Goal: Task Accomplishment & Management: Use online tool/utility

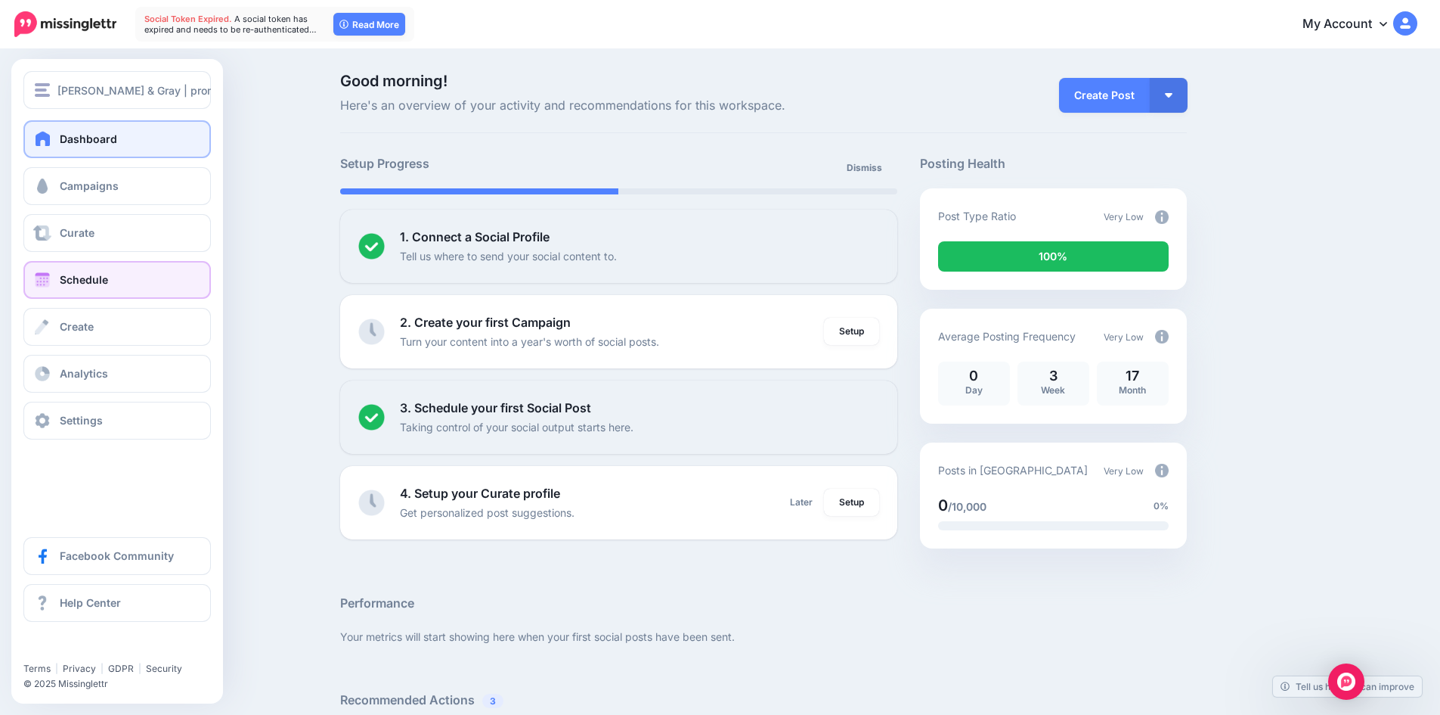
click at [39, 281] on span at bounding box center [43, 279] width 20 height 15
click at [95, 269] on link "Schedule" at bounding box center [117, 280] width 188 height 38
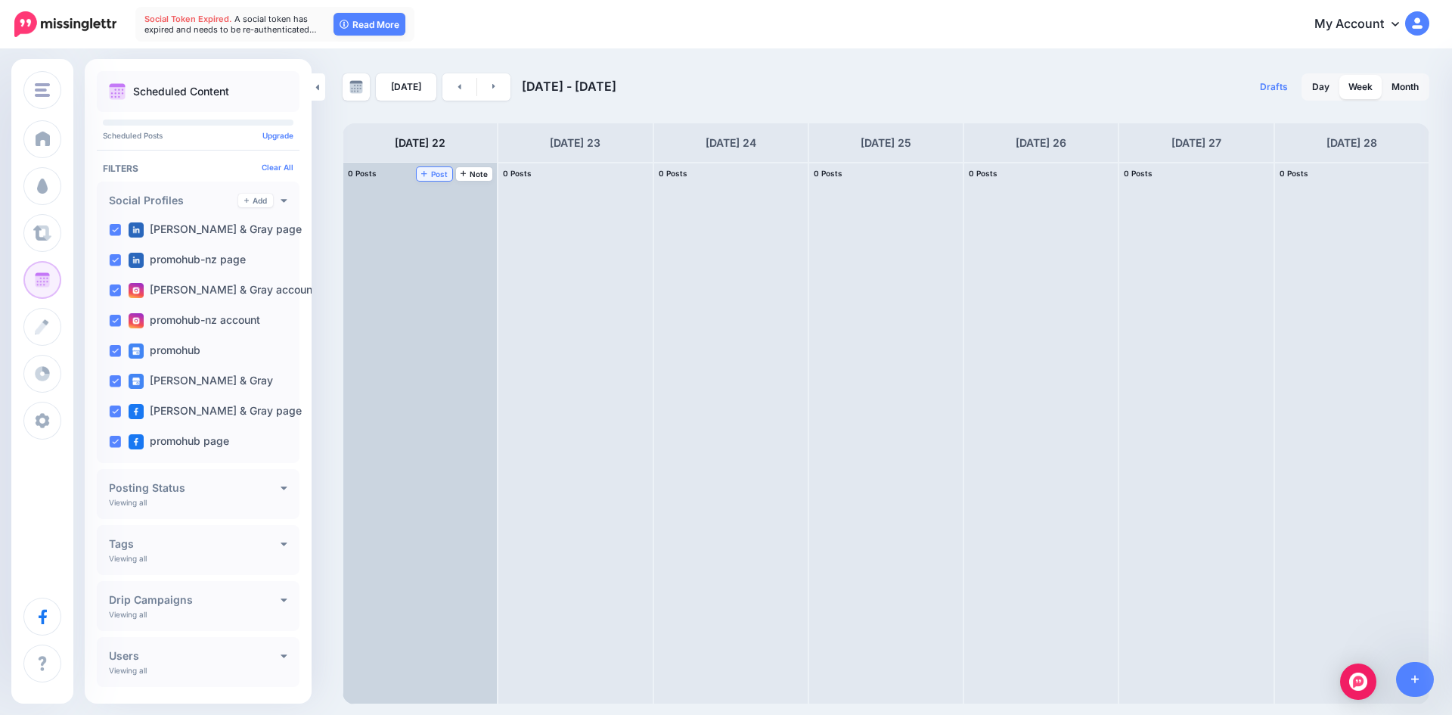
click at [426, 174] on icon at bounding box center [424, 174] width 6 height 6
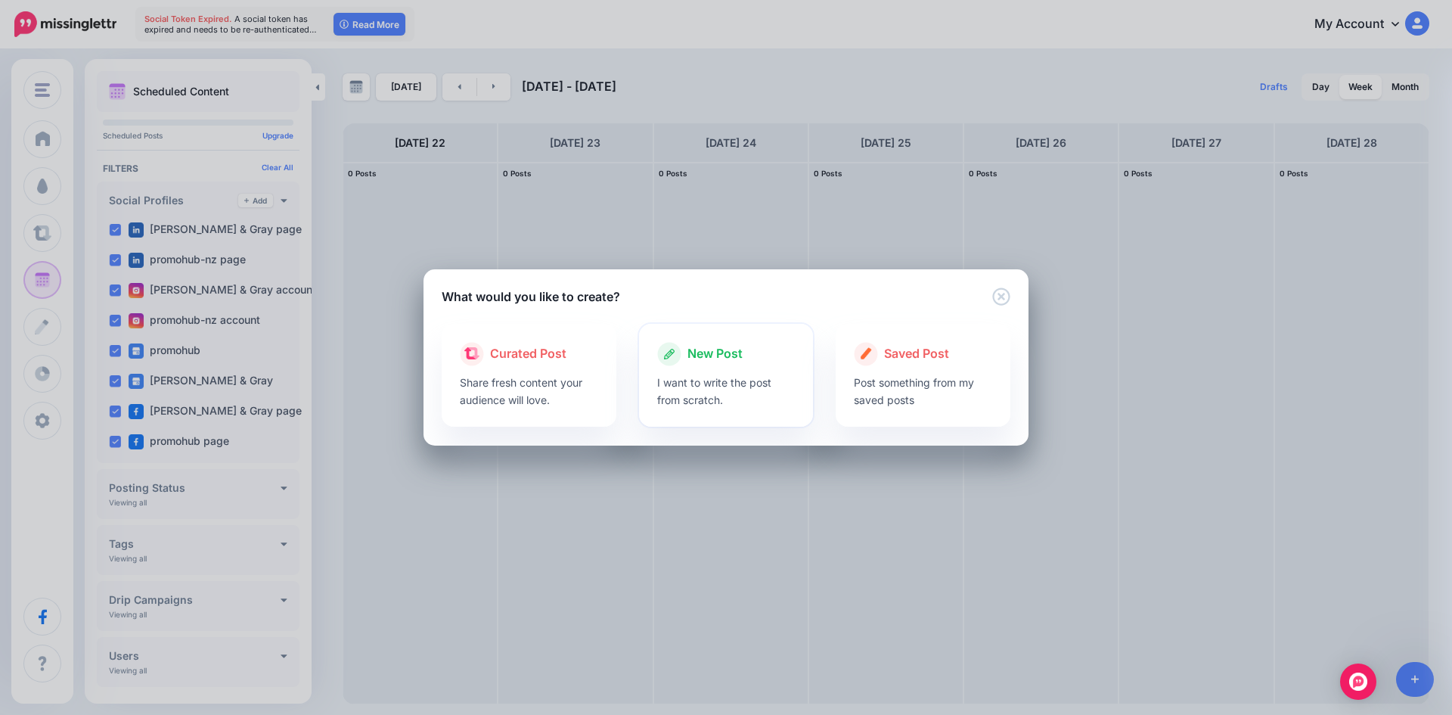
click at [699, 358] on span "New Post" at bounding box center [714, 354] width 55 height 20
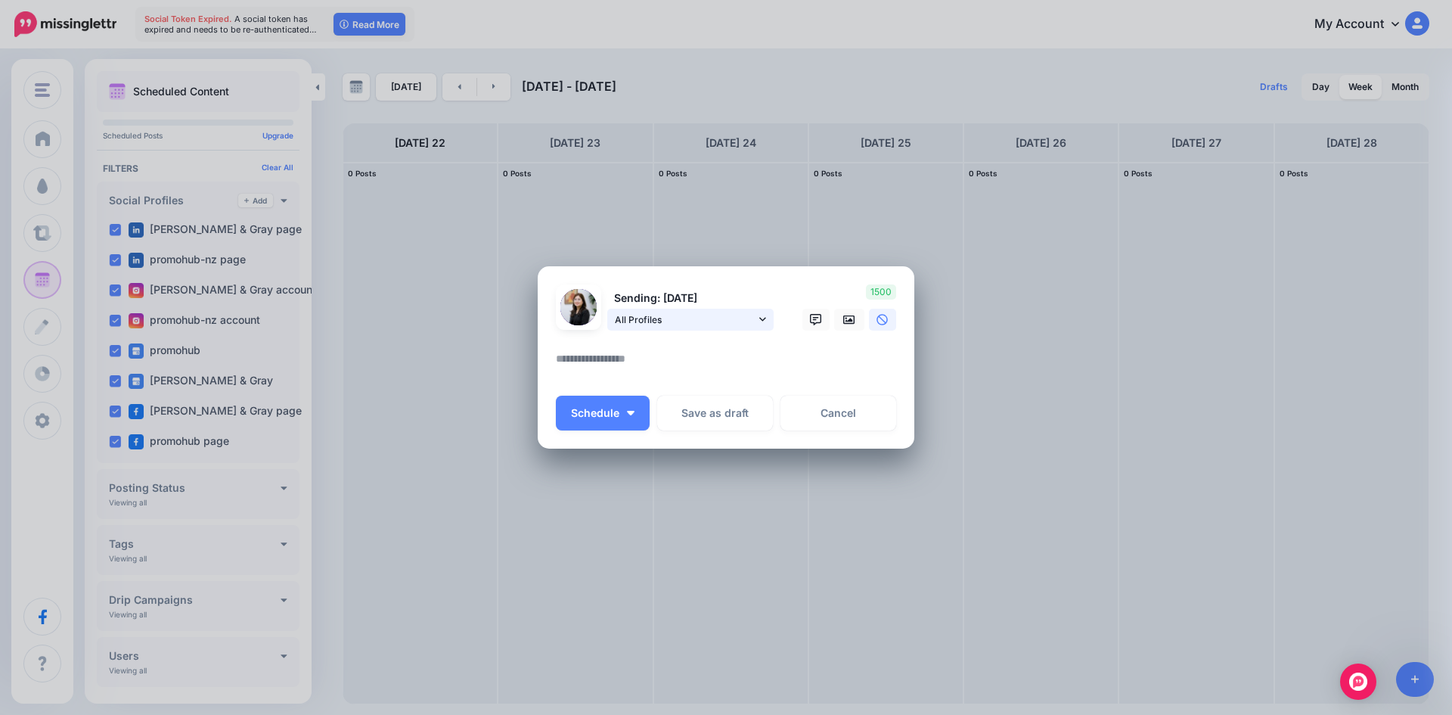
click at [739, 314] on span "All Profiles" at bounding box center [685, 320] width 141 height 16
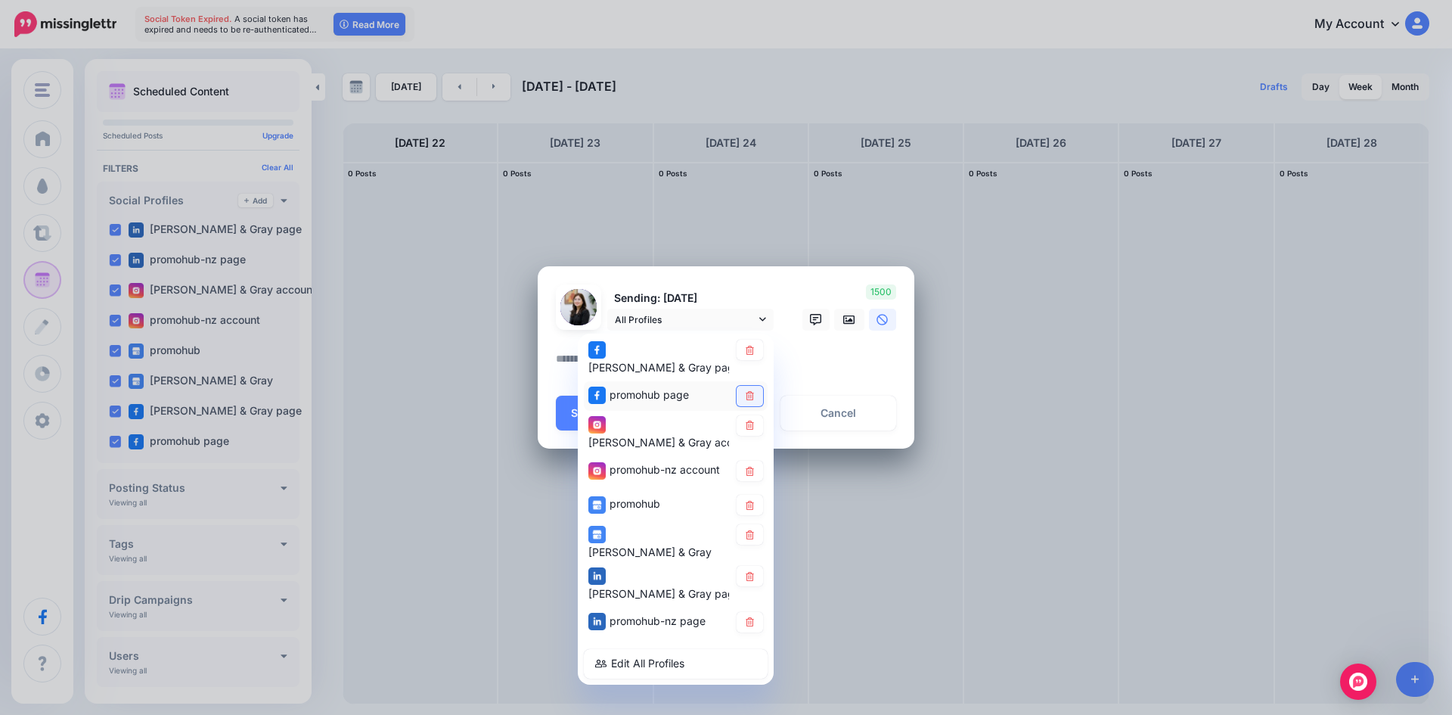
click at [749, 391] on icon at bounding box center [749, 395] width 11 height 9
click at [753, 415] on link at bounding box center [749, 425] width 26 height 20
click at [754, 467] on icon at bounding box center [749, 471] width 11 height 9
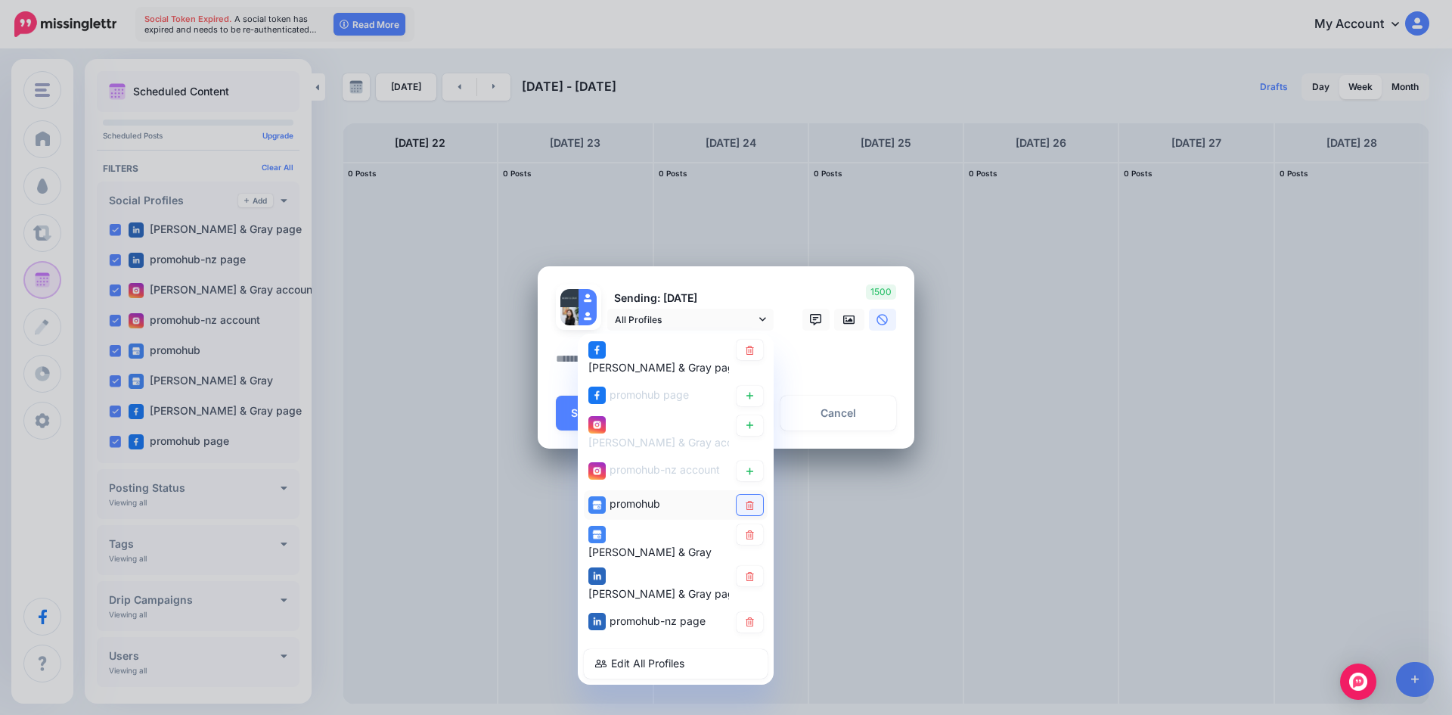
click at [752, 501] on icon at bounding box center [749, 505] width 11 height 9
click at [754, 530] on icon at bounding box center [749, 534] width 11 height 9
click at [747, 571] on icon at bounding box center [750, 575] width 8 height 9
click at [749, 617] on icon at bounding box center [750, 621] width 8 height 9
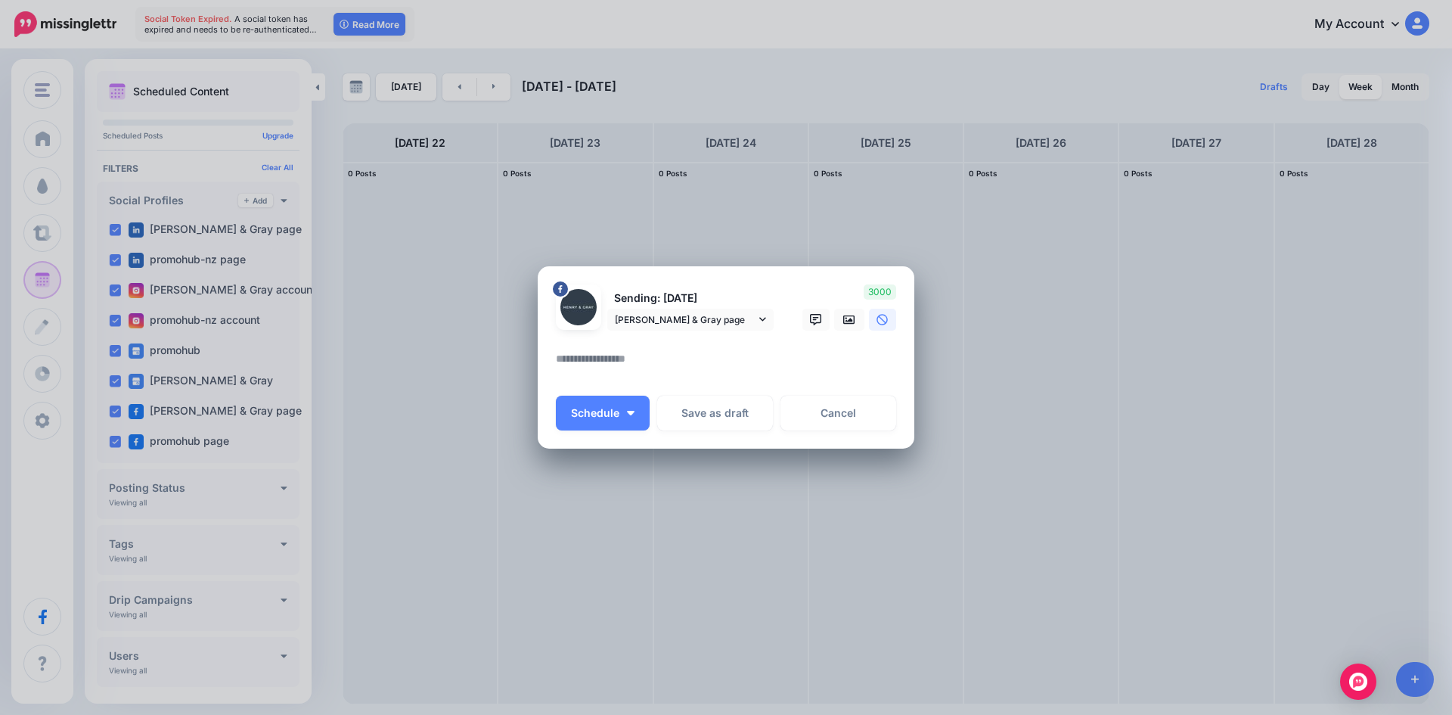
click at [721, 353] on textarea at bounding box center [730, 363] width 348 height 29
paste textarea "**********"
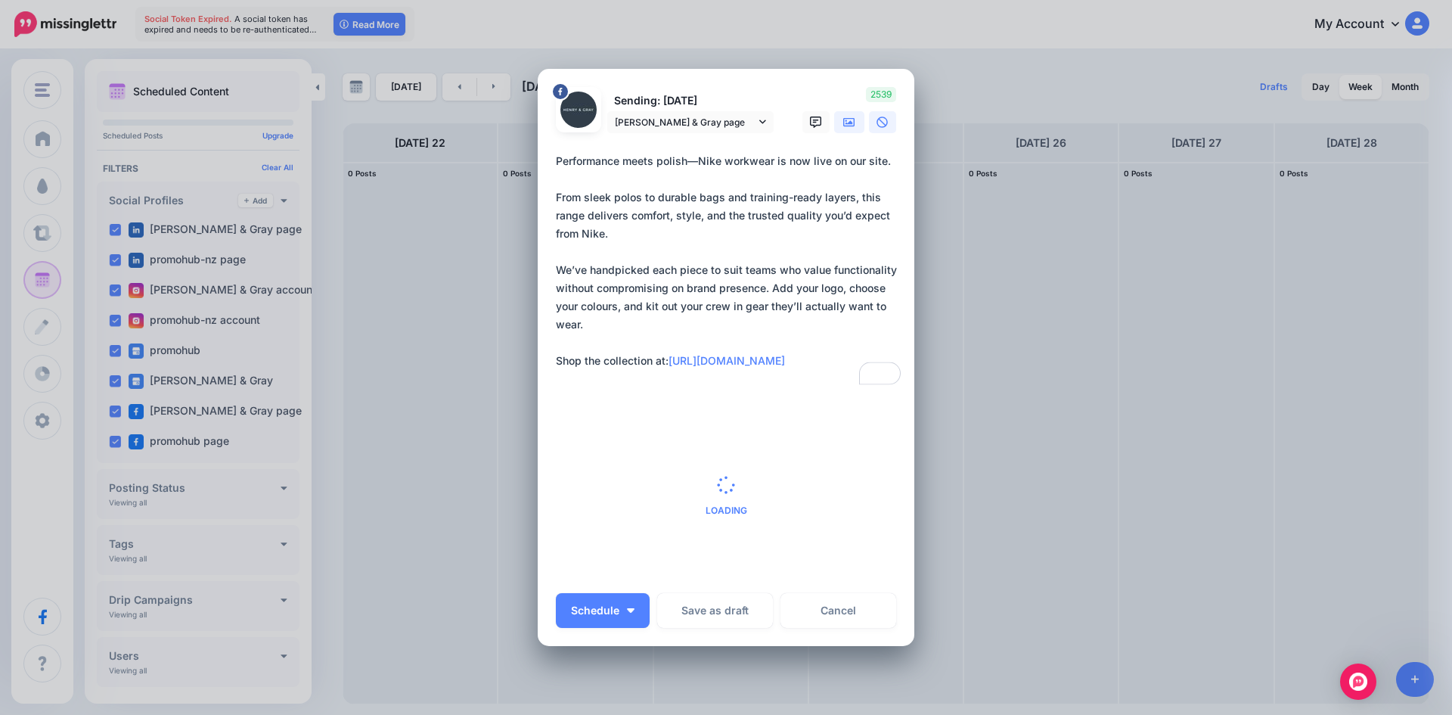
type textarea "**********"
click at [845, 120] on icon at bounding box center [849, 122] width 12 height 12
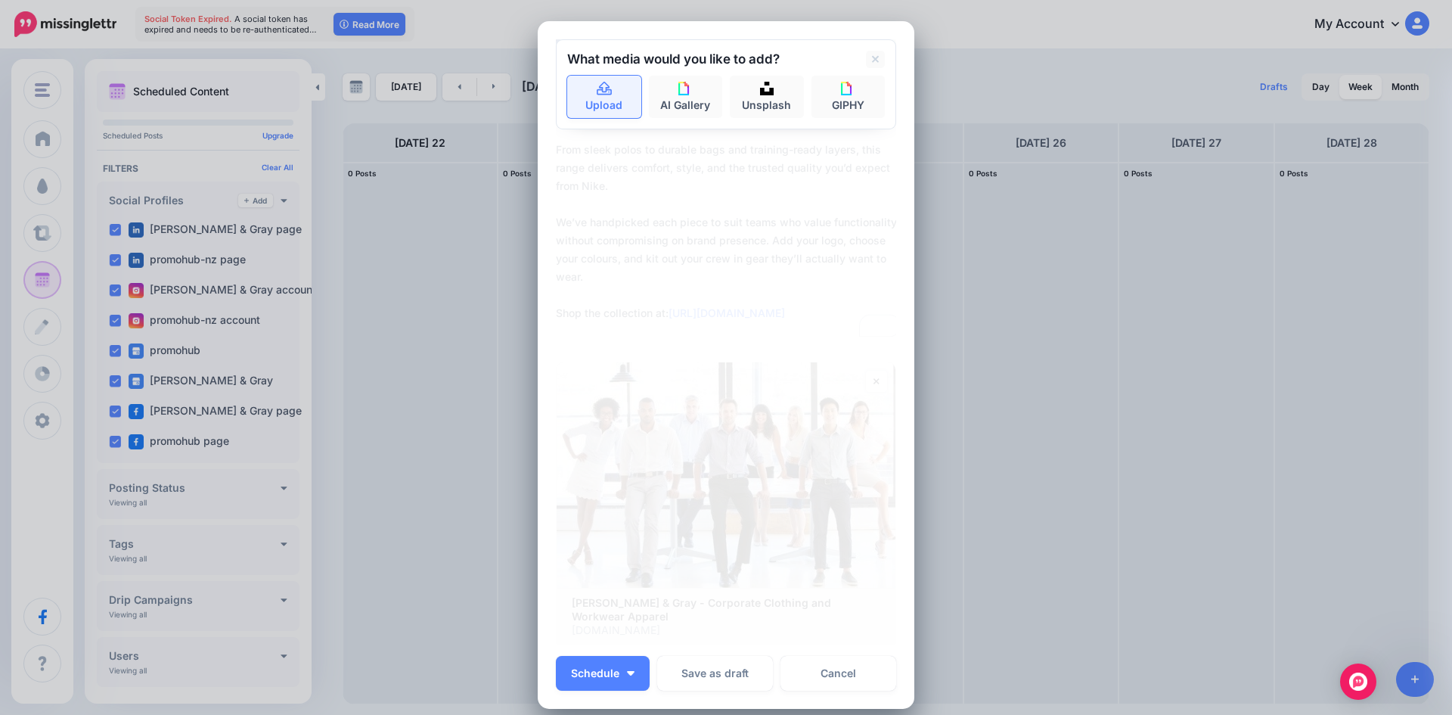
click at [605, 101] on link "Upload" at bounding box center [604, 97] width 74 height 42
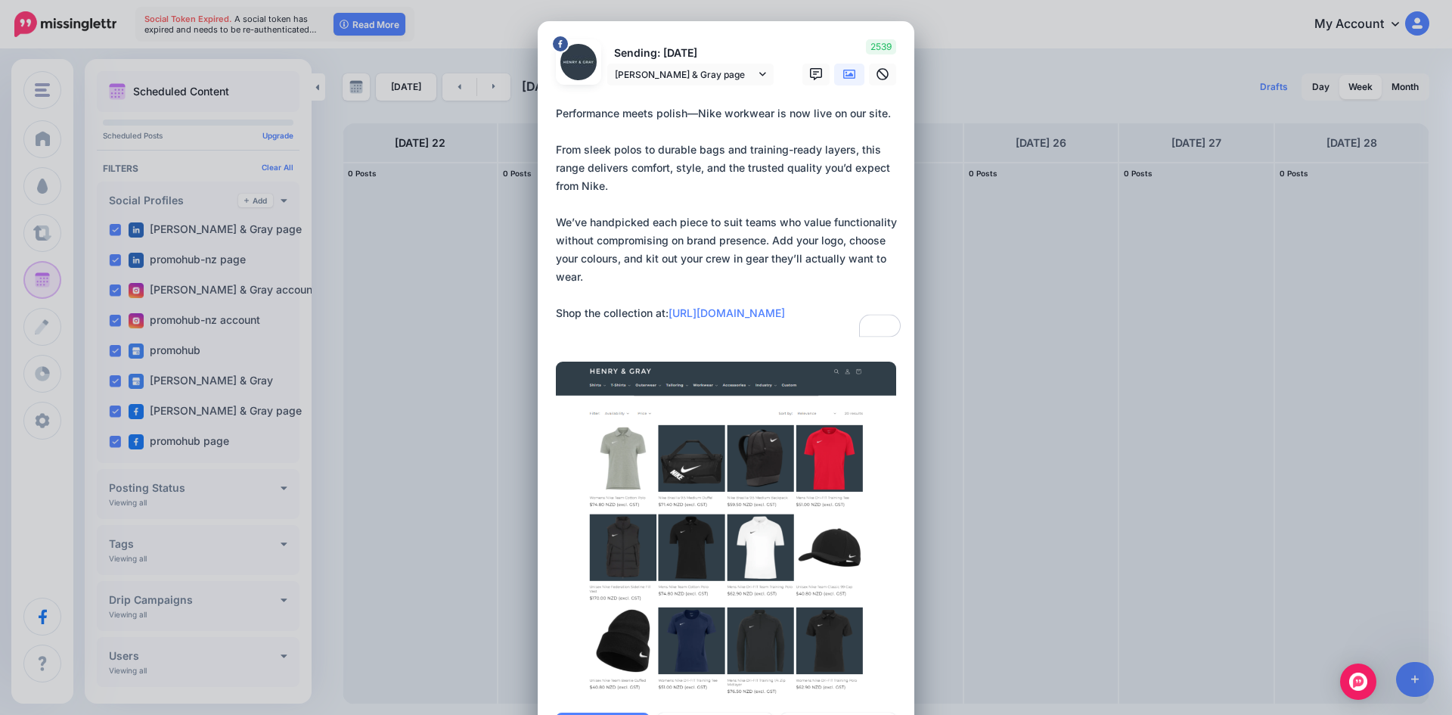
scroll to position [188, 0]
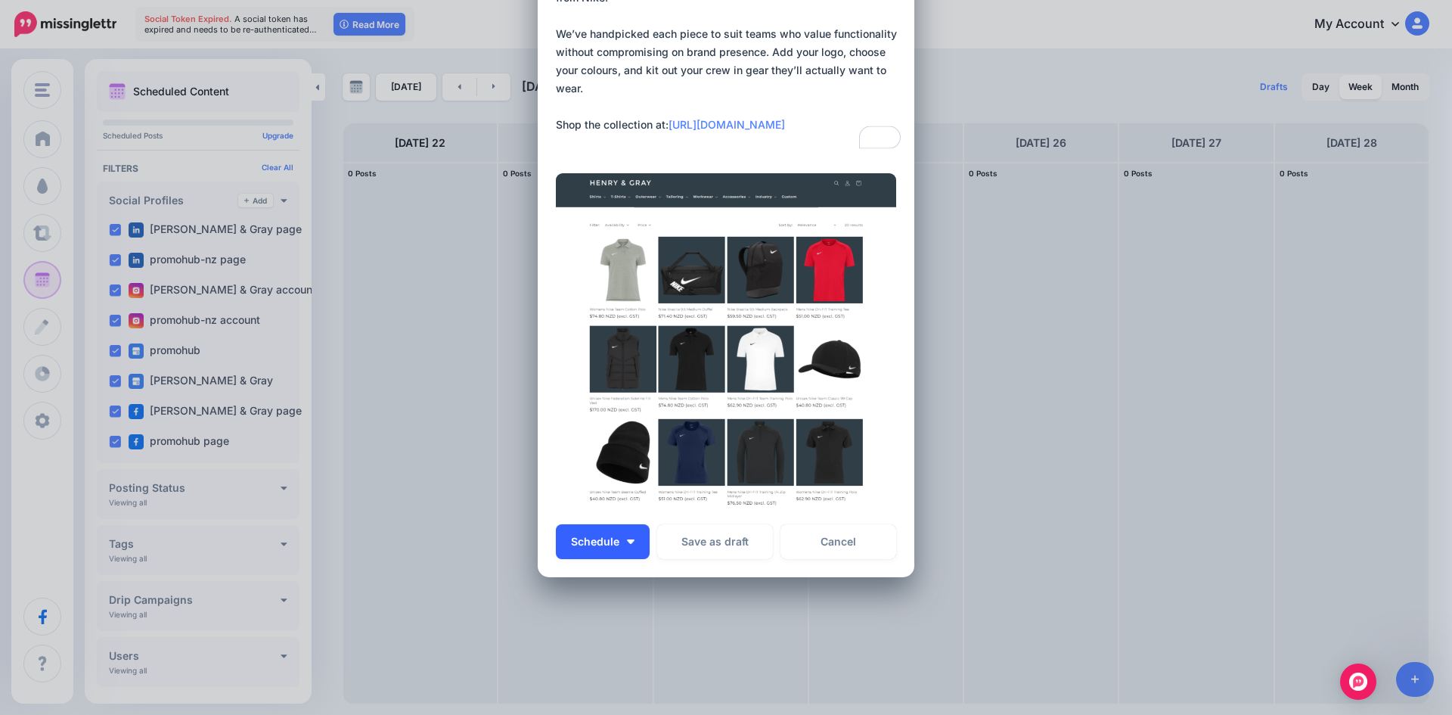
click at [627, 541] on img "button" at bounding box center [631, 541] width 8 height 5
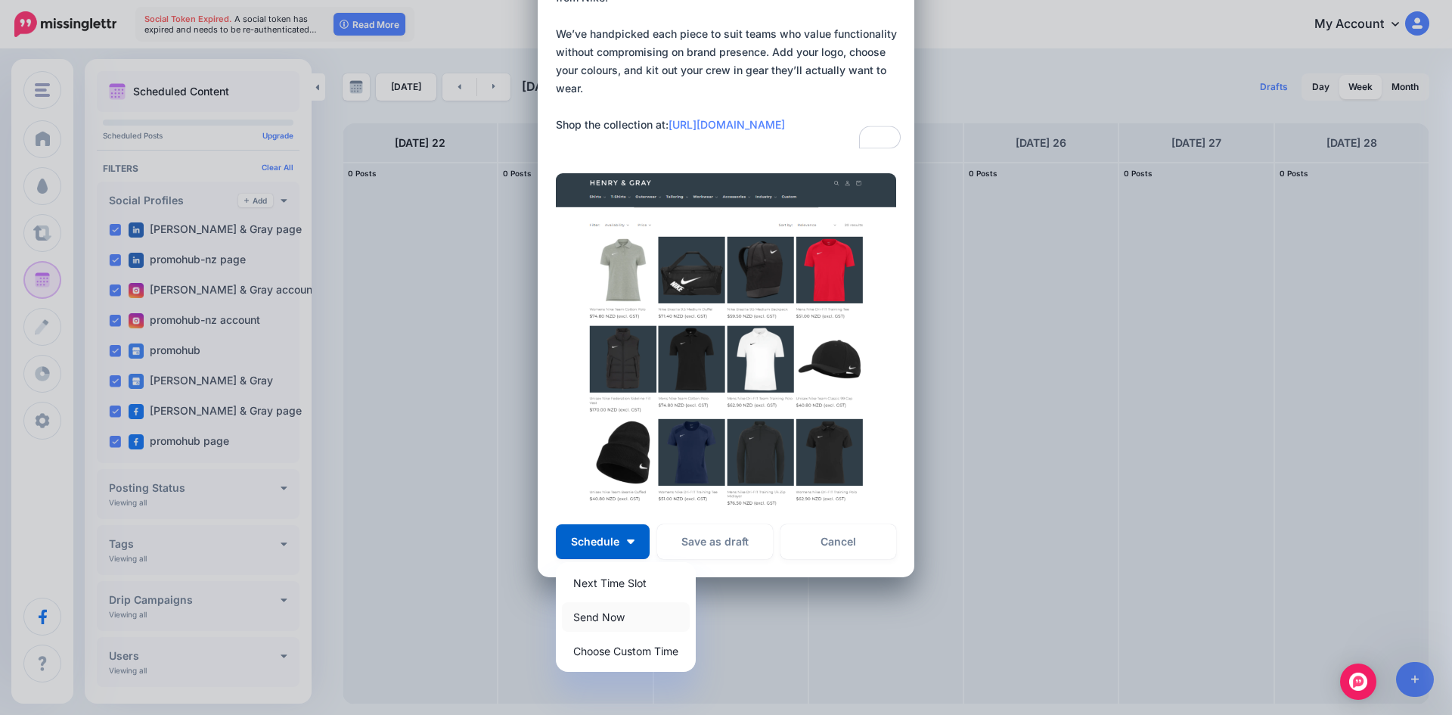
click at [598, 619] on link "Send Now" at bounding box center [626, 616] width 128 height 29
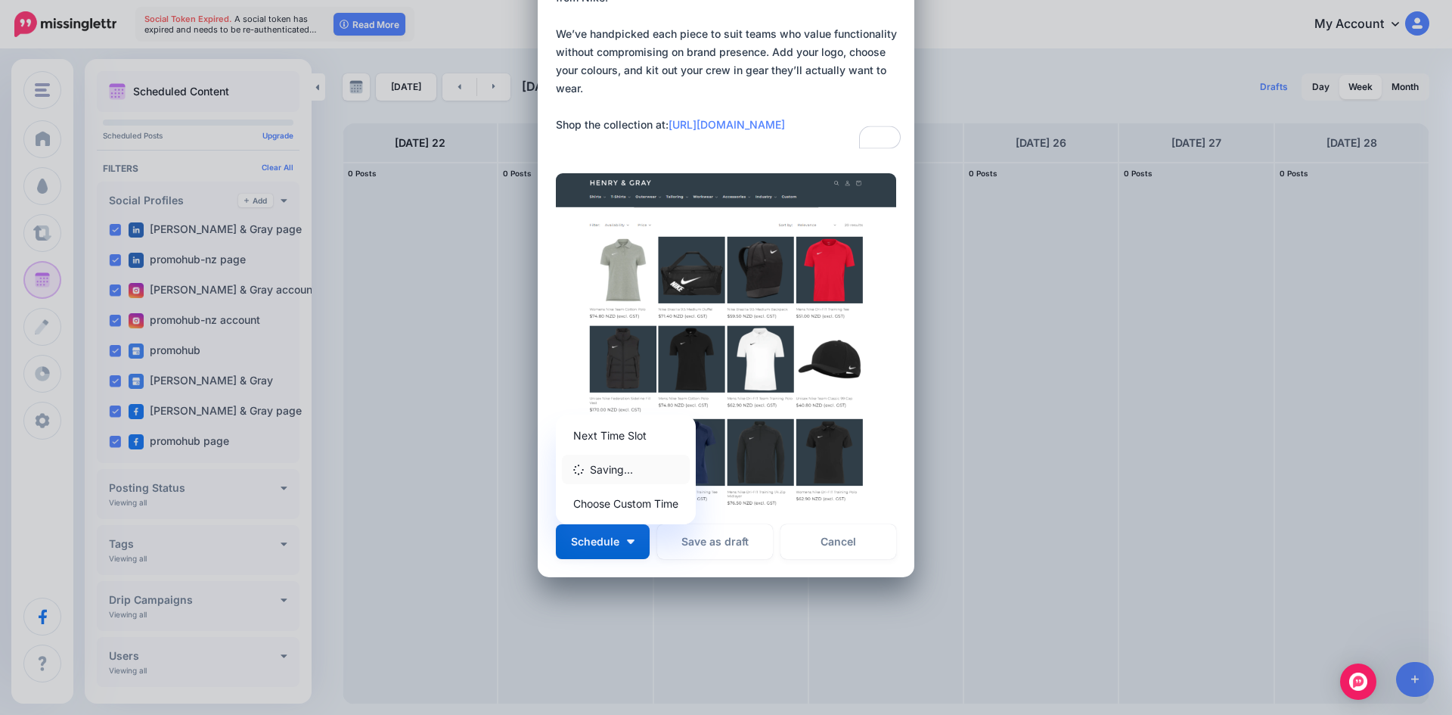
scroll to position [0, 0]
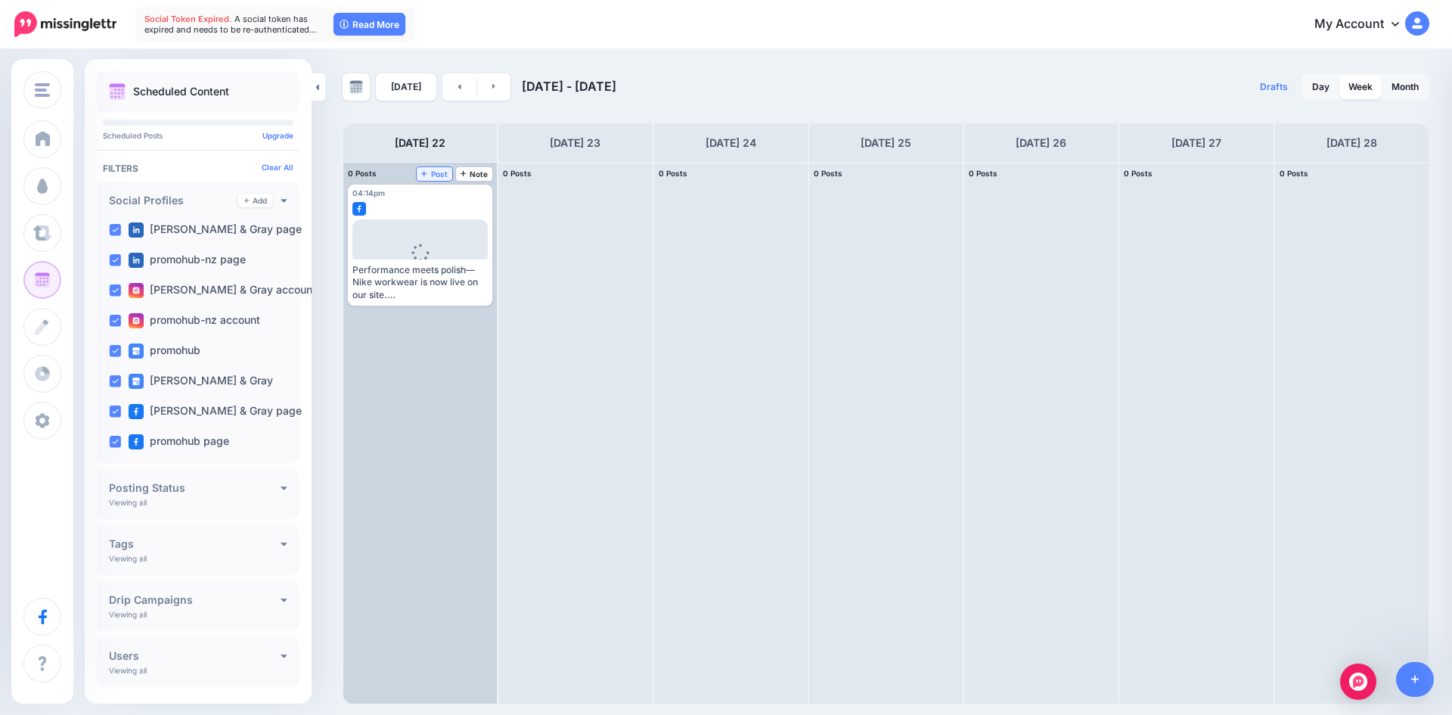
click at [426, 171] on icon at bounding box center [424, 173] width 6 height 8
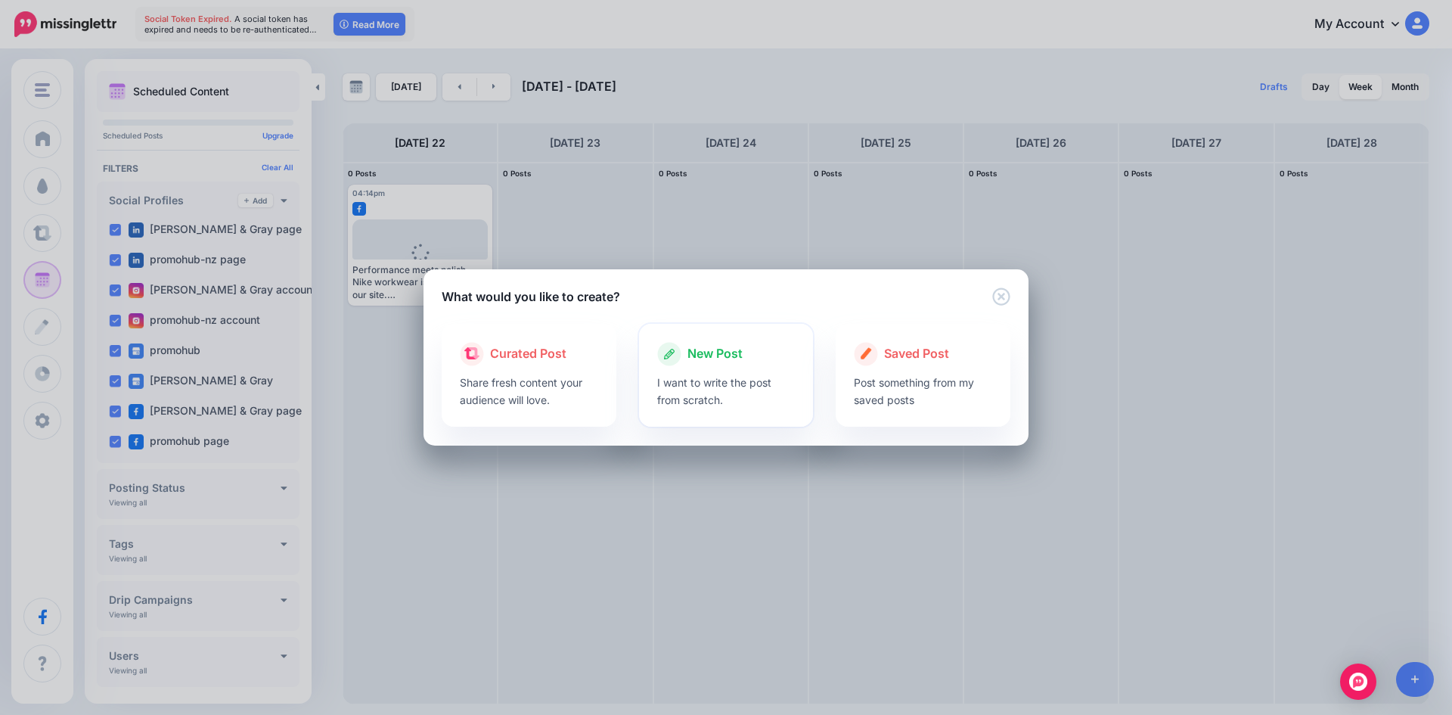
click at [716, 392] on p "I want to write the post from scratch." at bounding box center [726, 391] width 138 height 35
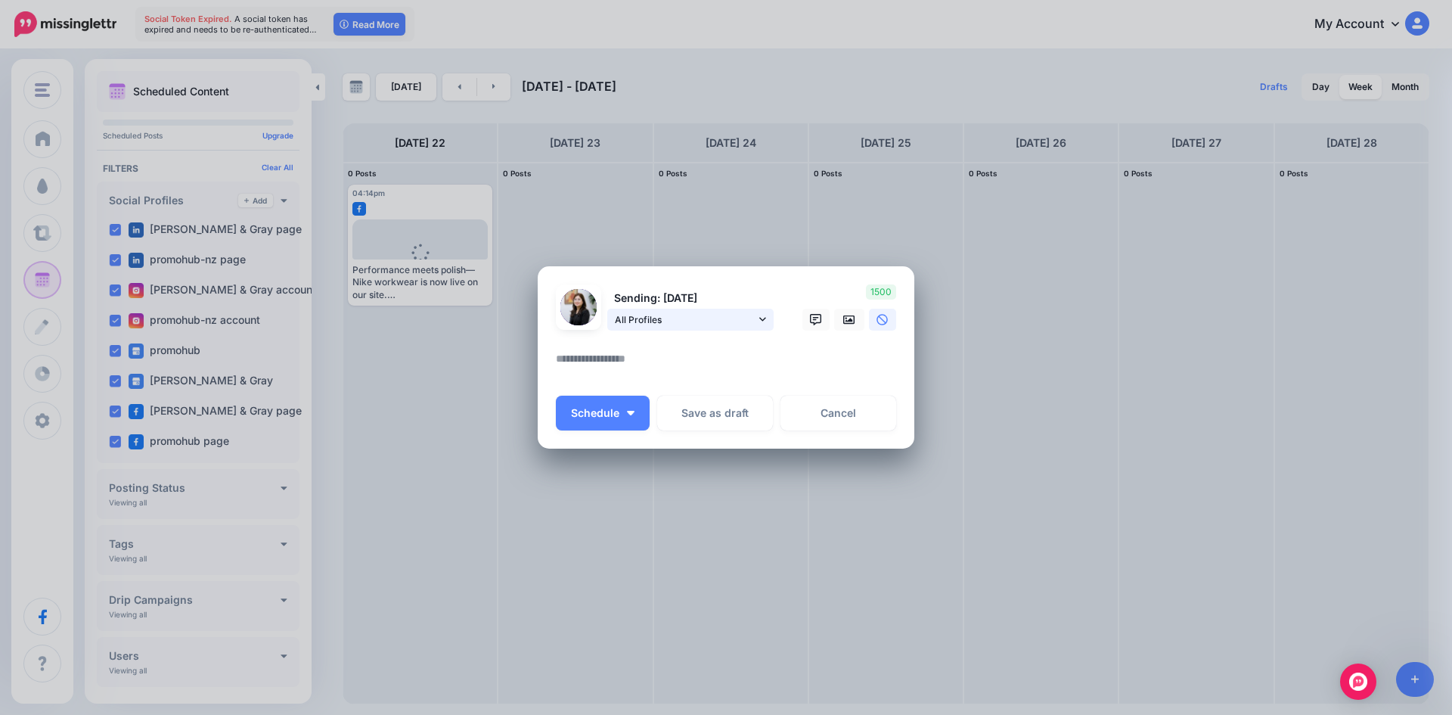
click at [753, 324] on span "All Profiles" at bounding box center [685, 320] width 141 height 16
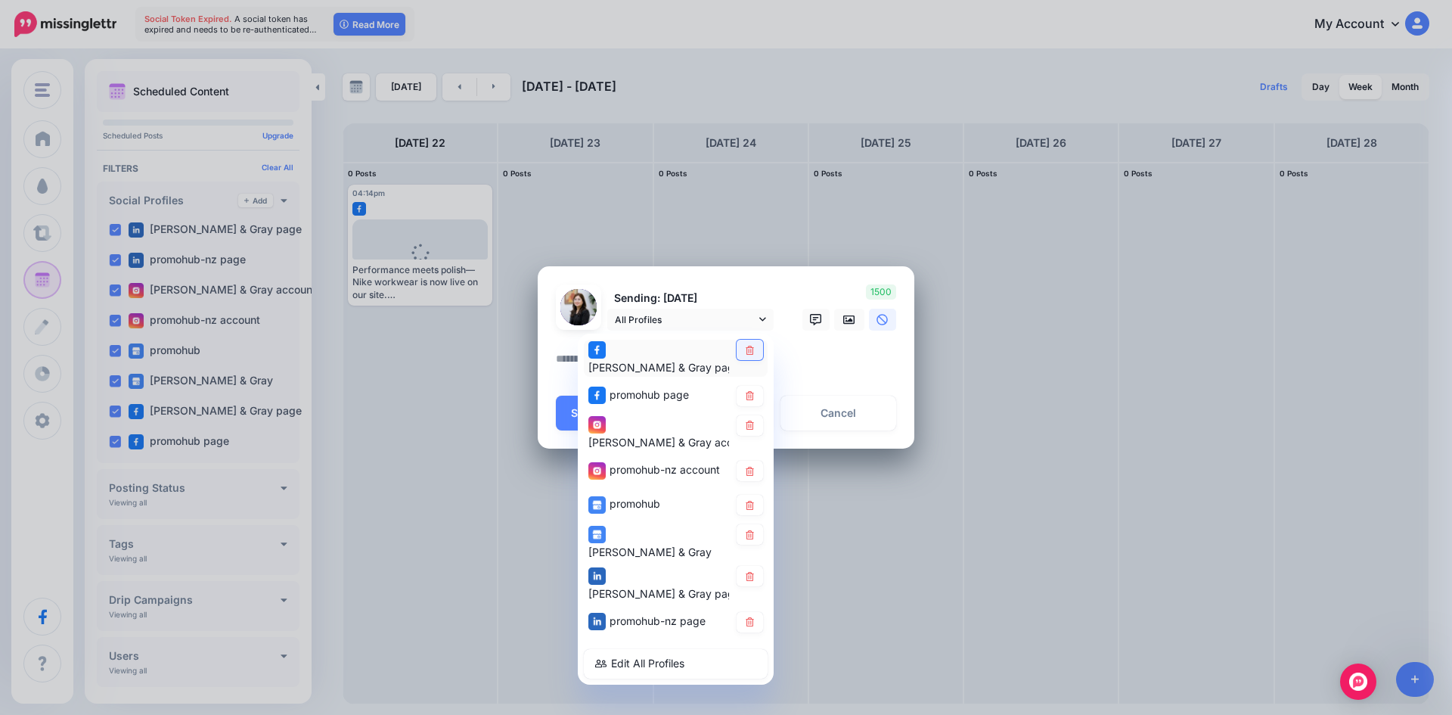
click at [748, 360] on link at bounding box center [749, 349] width 26 height 20
click at [746, 398] on div "promohub page" at bounding box center [676, 395] width 184 height 29
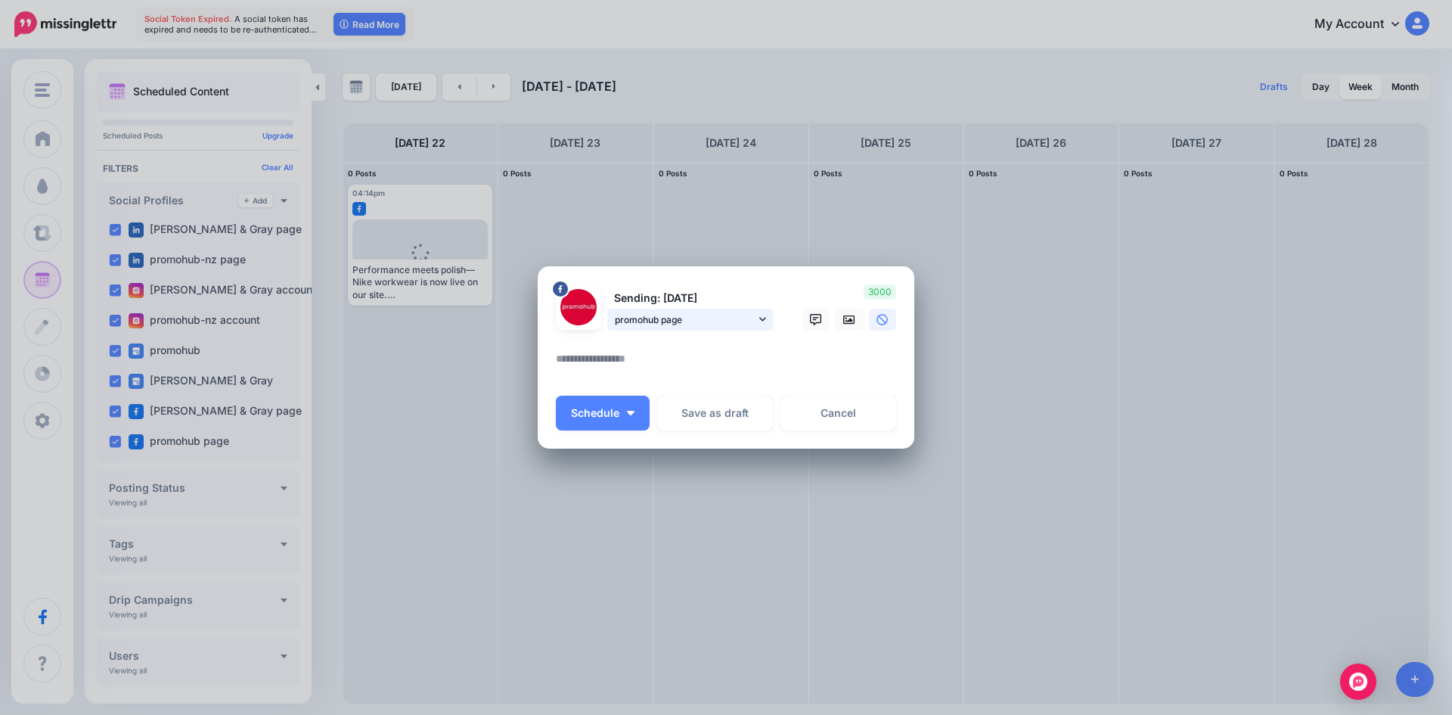
click at [744, 317] on span "promohub page" at bounding box center [685, 320] width 141 height 16
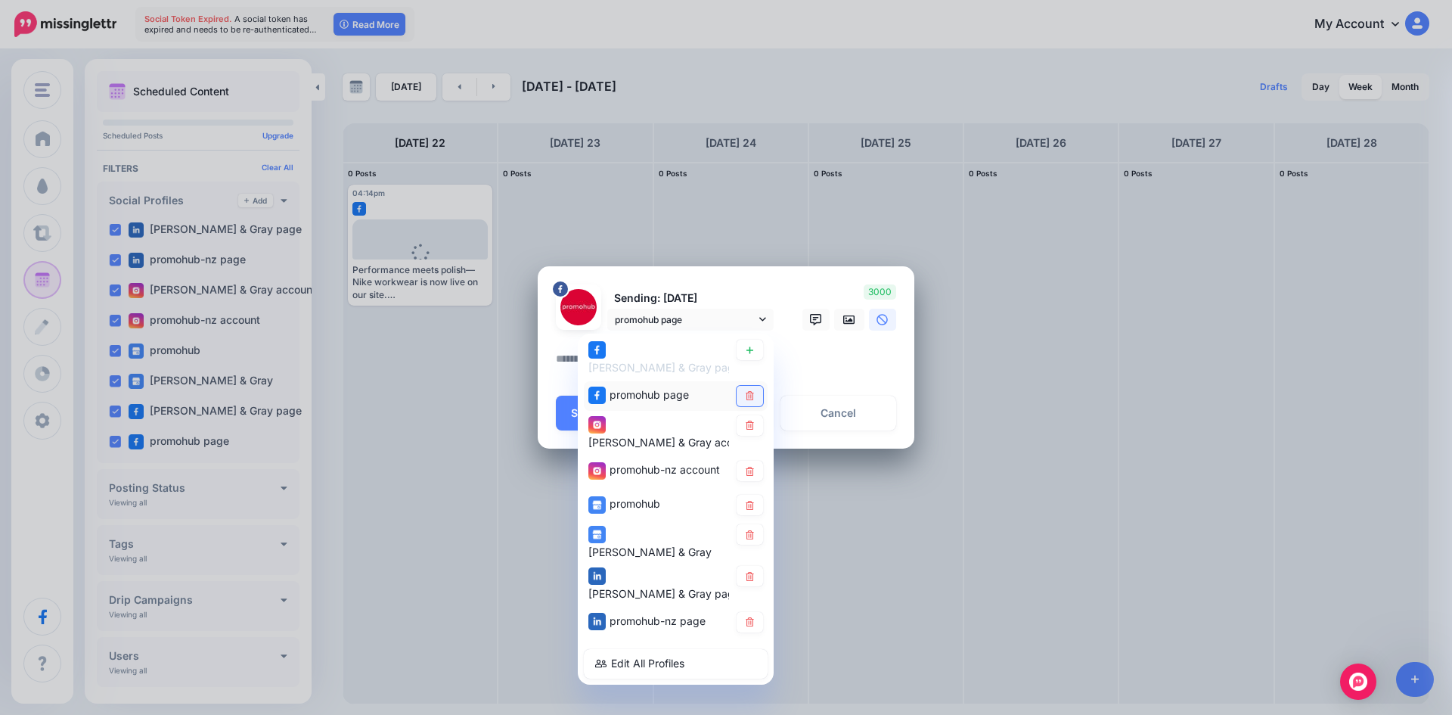
click at [749, 391] on icon at bounding box center [750, 395] width 8 height 9
click at [752, 467] on icon at bounding box center [750, 471] width 8 height 9
click at [751, 501] on icon at bounding box center [750, 505] width 8 height 9
click at [751, 530] on icon at bounding box center [750, 534] width 8 height 9
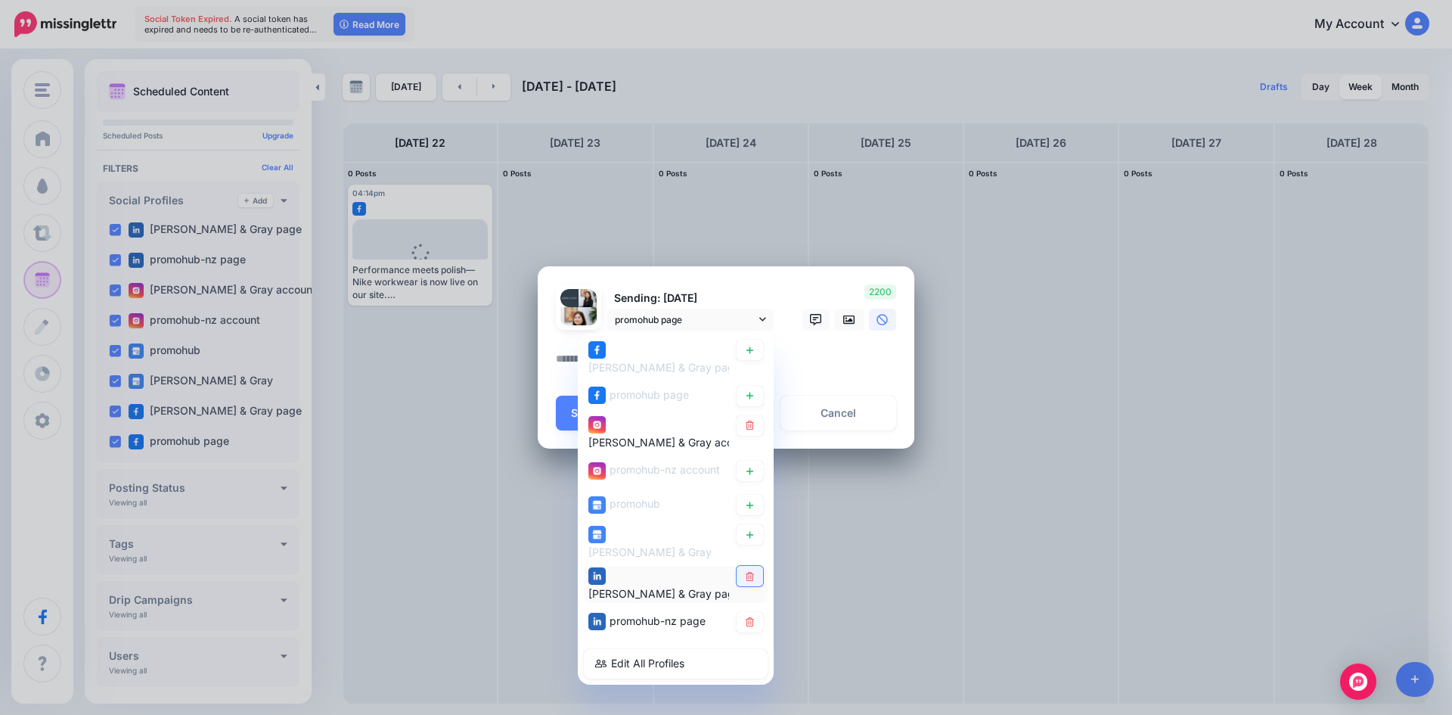
click at [749, 571] on icon at bounding box center [750, 575] width 8 height 9
click at [751, 617] on icon at bounding box center [750, 621] width 8 height 9
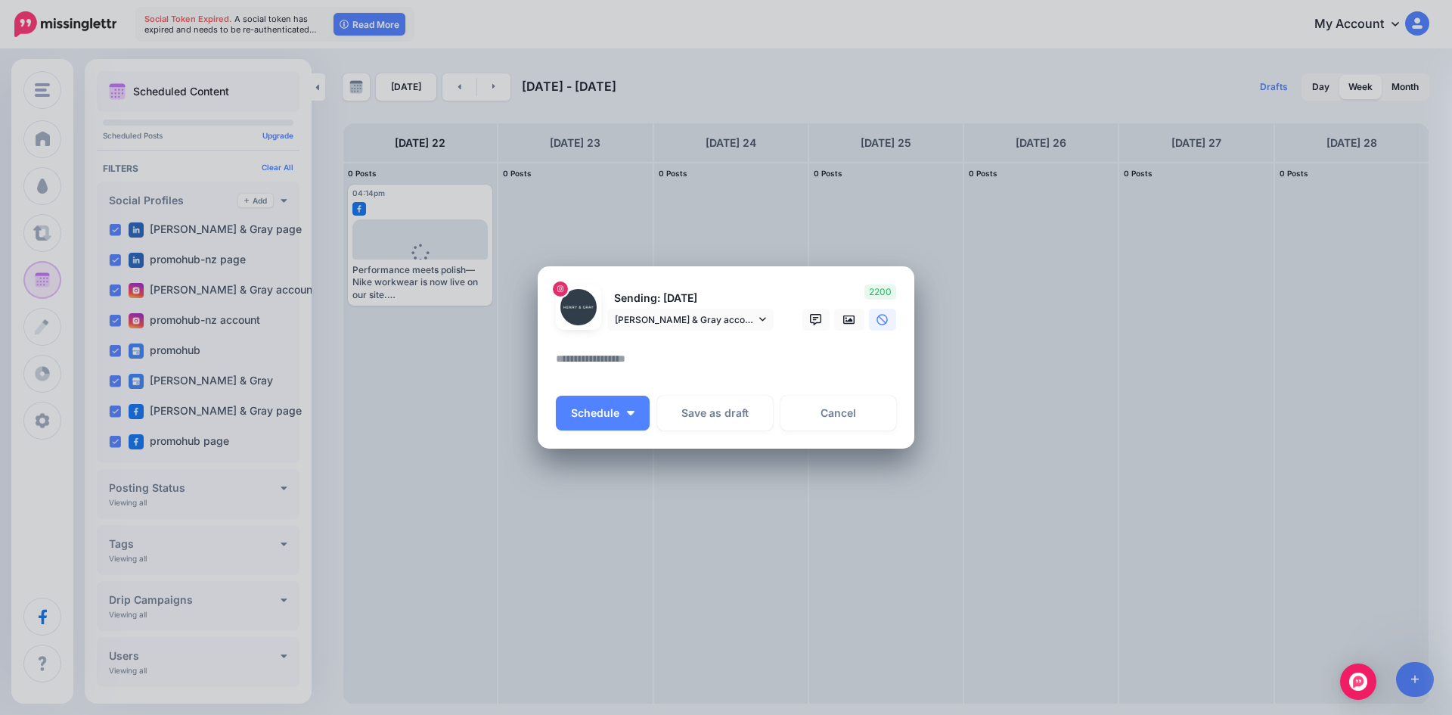
click at [767, 364] on textarea at bounding box center [730, 363] width 348 height 29
paste textarea "**********"
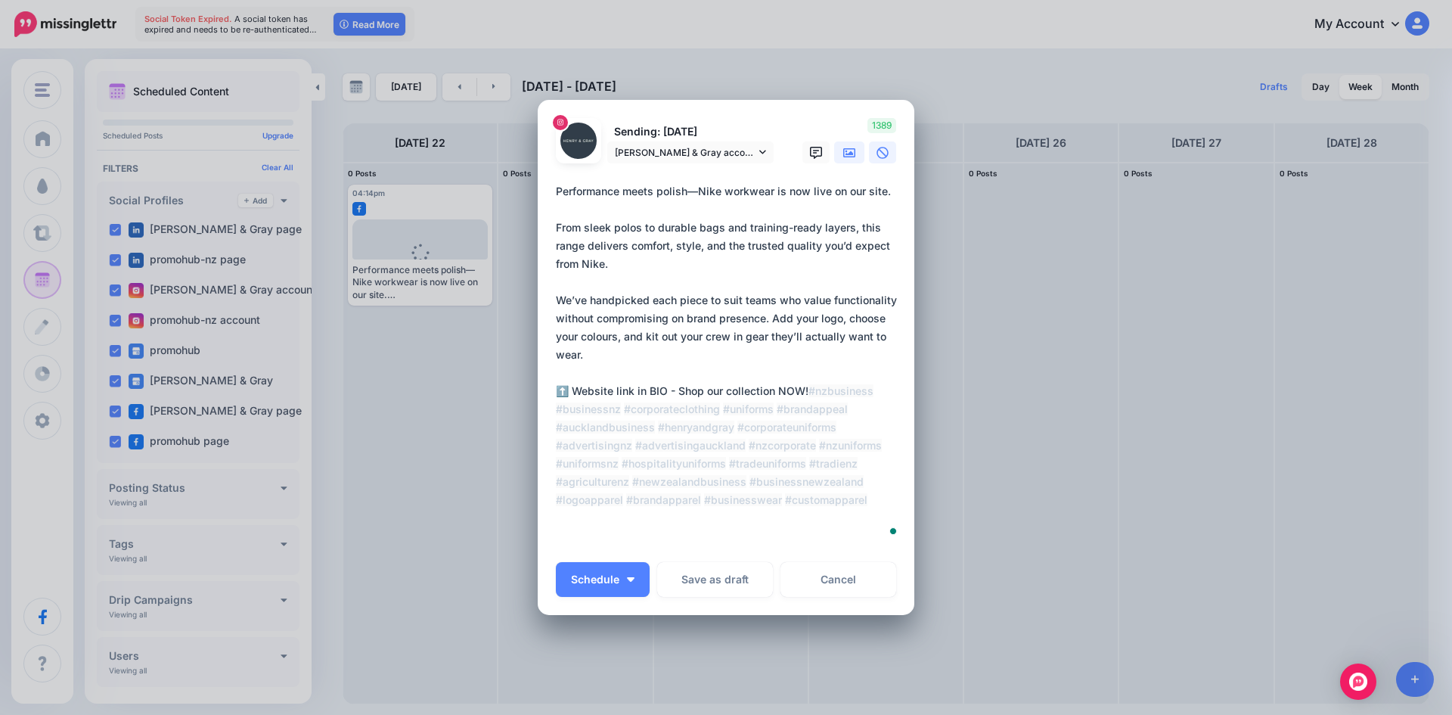
type textarea "**********"
click at [843, 157] on icon at bounding box center [849, 153] width 12 height 12
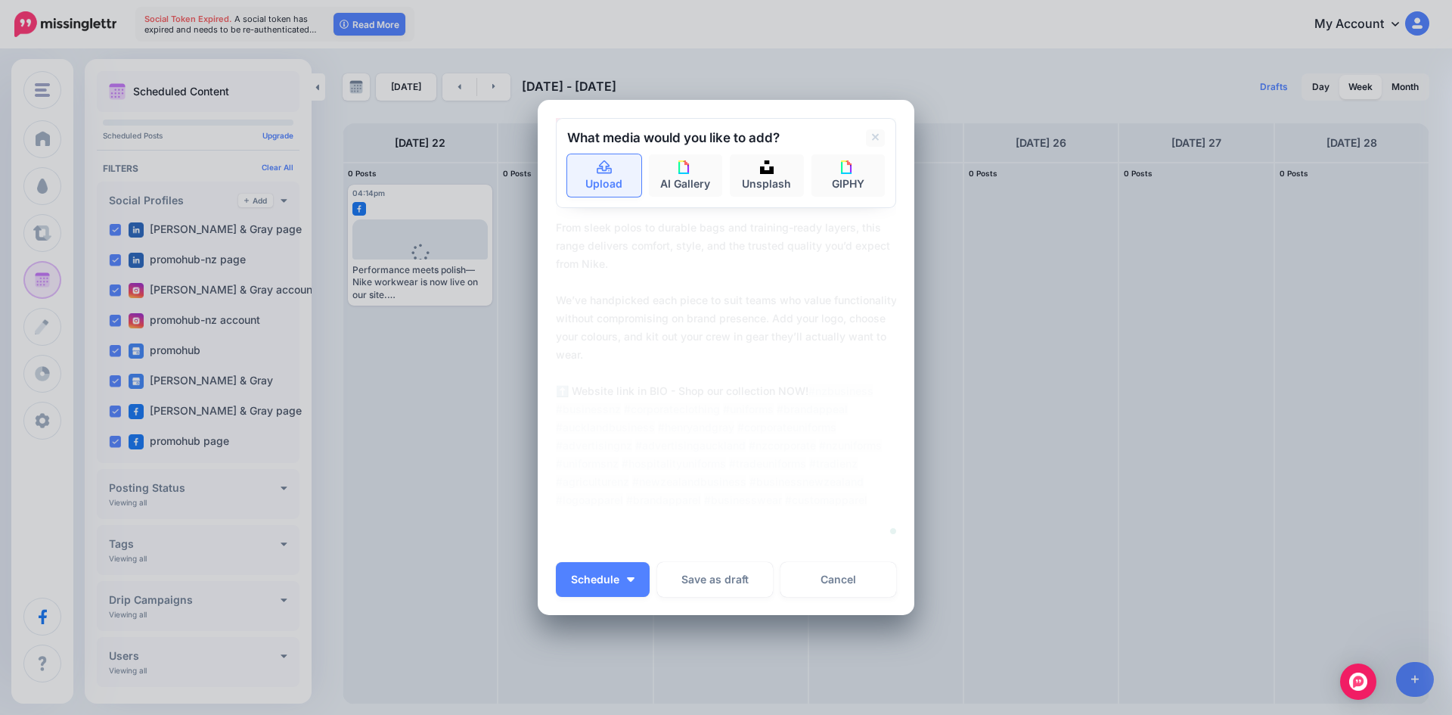
click at [618, 178] on link "Upload" at bounding box center [604, 175] width 74 height 42
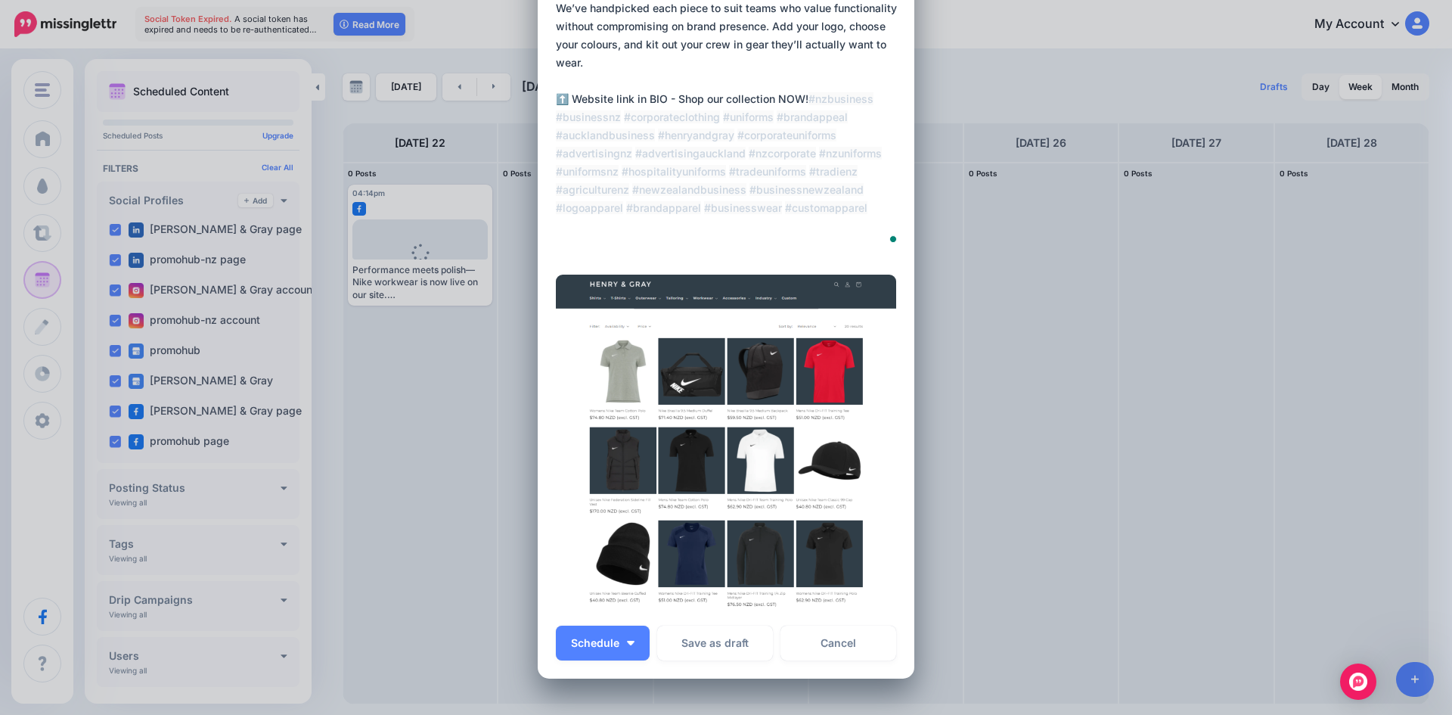
scroll to position [214, 0]
click at [627, 642] on img "button" at bounding box center [631, 642] width 8 height 5
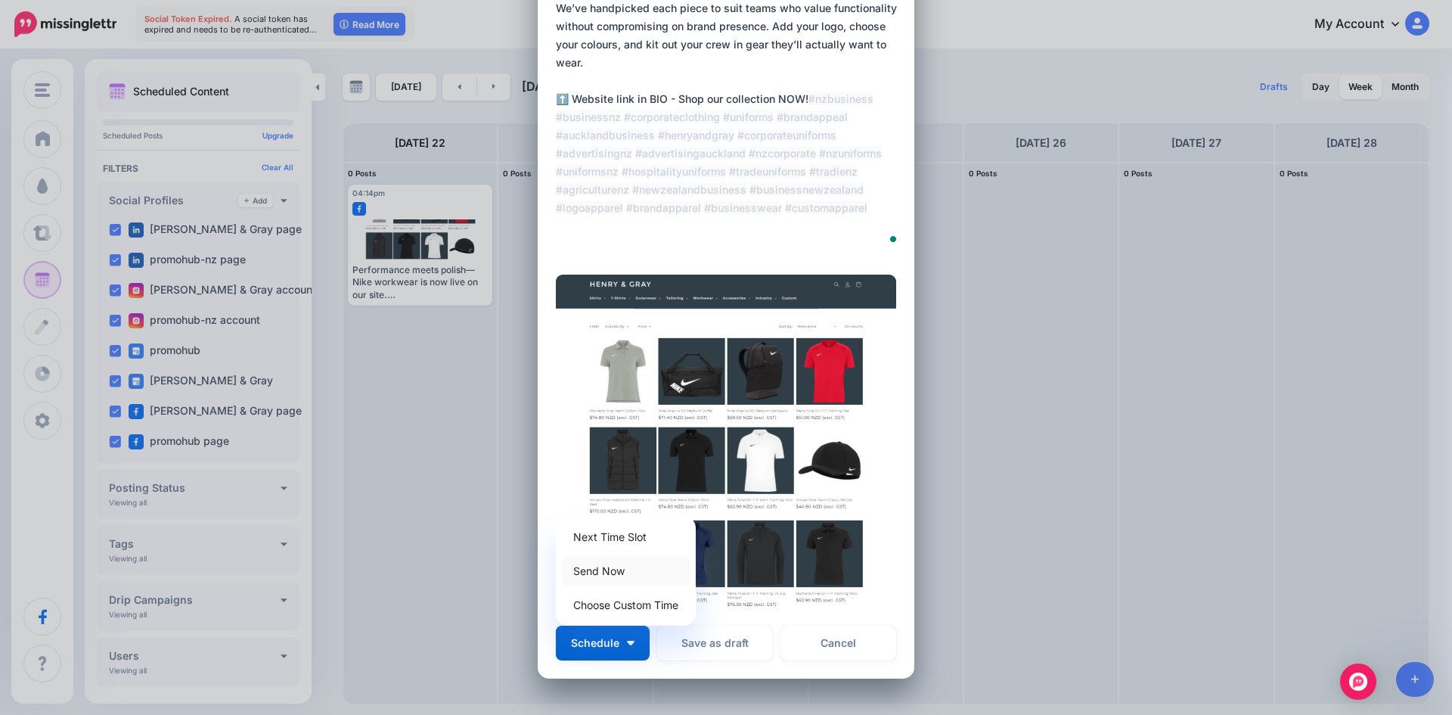
click at [606, 582] on link "Send Now" at bounding box center [626, 570] width 128 height 29
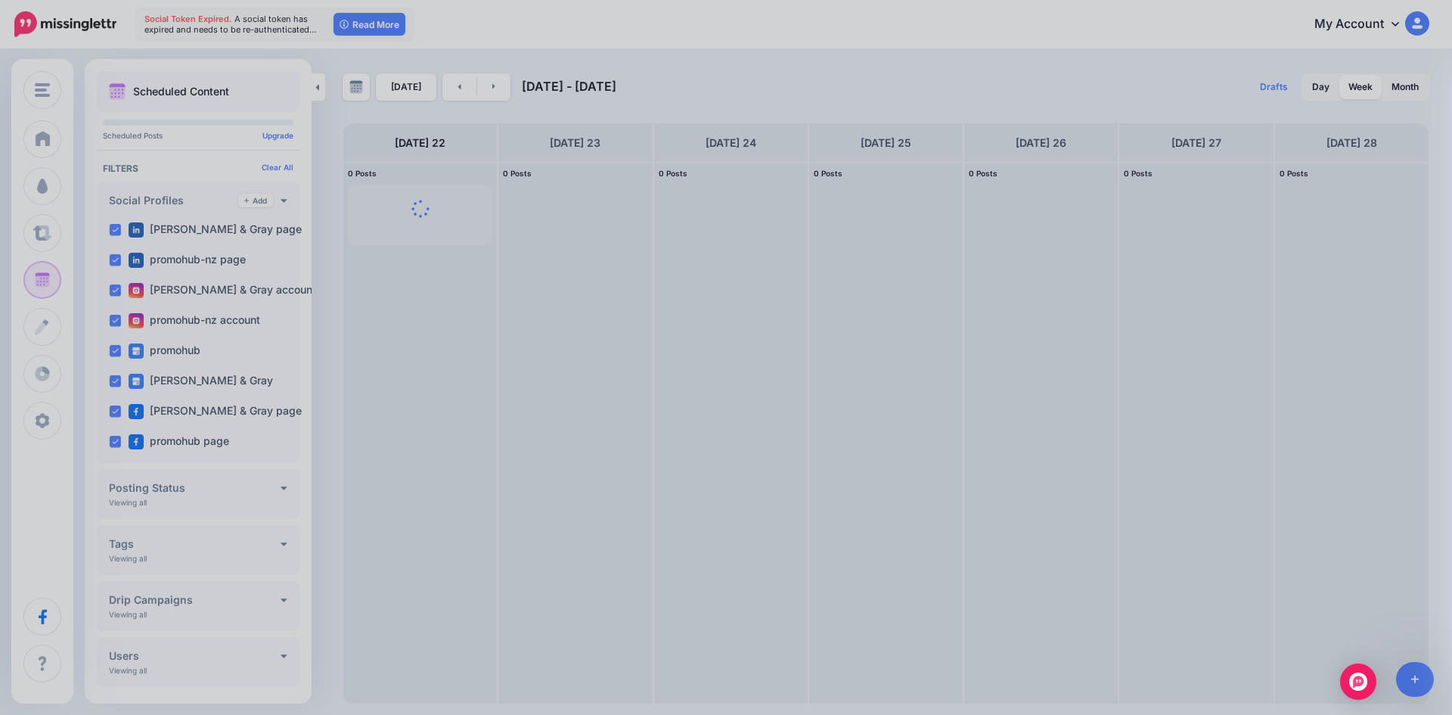
scroll to position [0, 0]
